Goal: Information Seeking & Learning: Check status

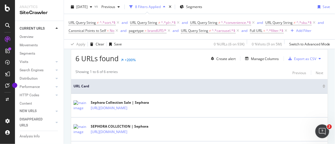
scroll to position [103, 0]
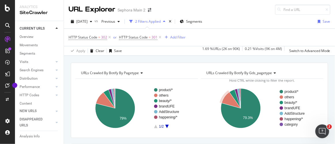
scroll to position [52, 0]
